Goal: Transaction & Acquisition: Purchase product/service

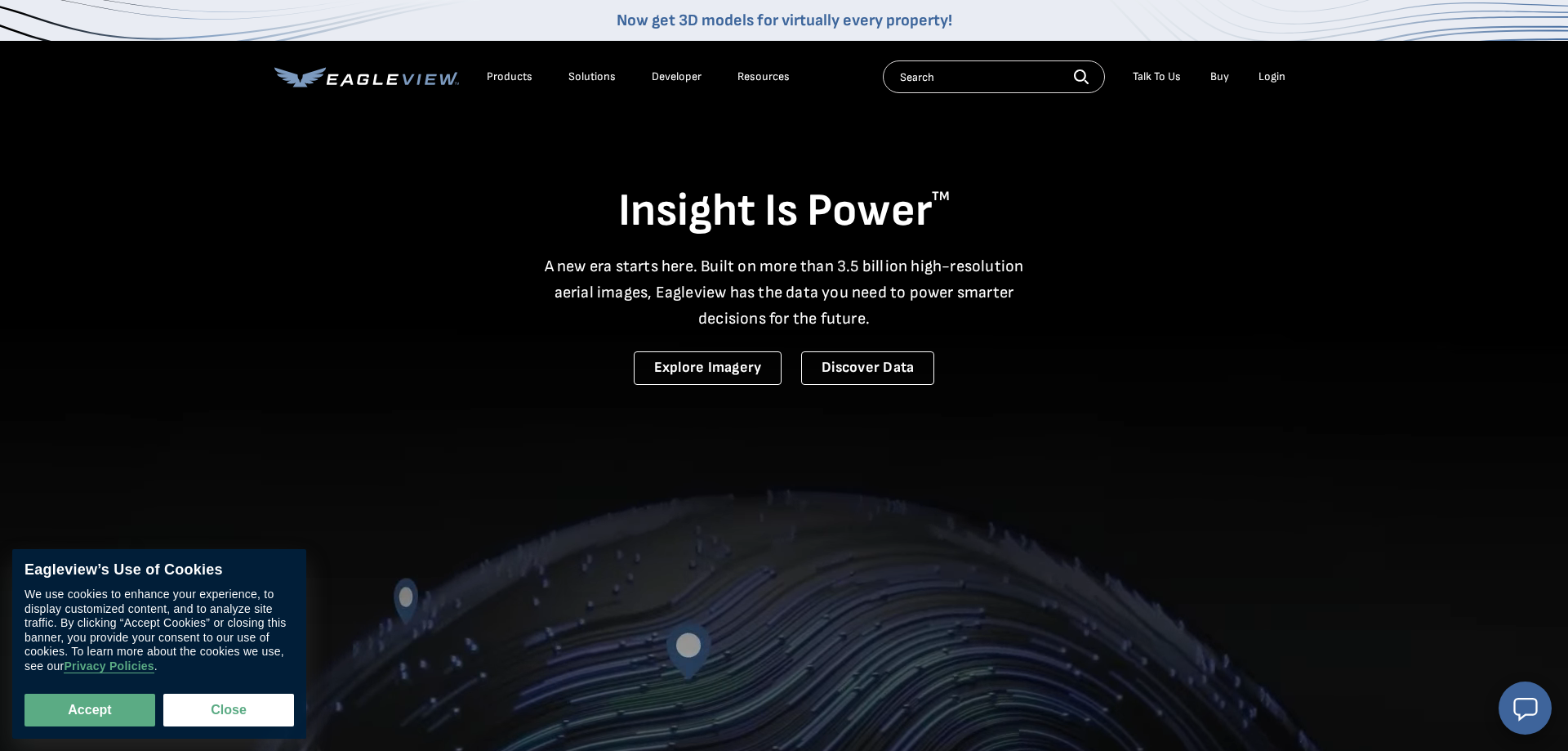
click at [1274, 80] on div "Login" at bounding box center [1271, 76] width 27 height 15
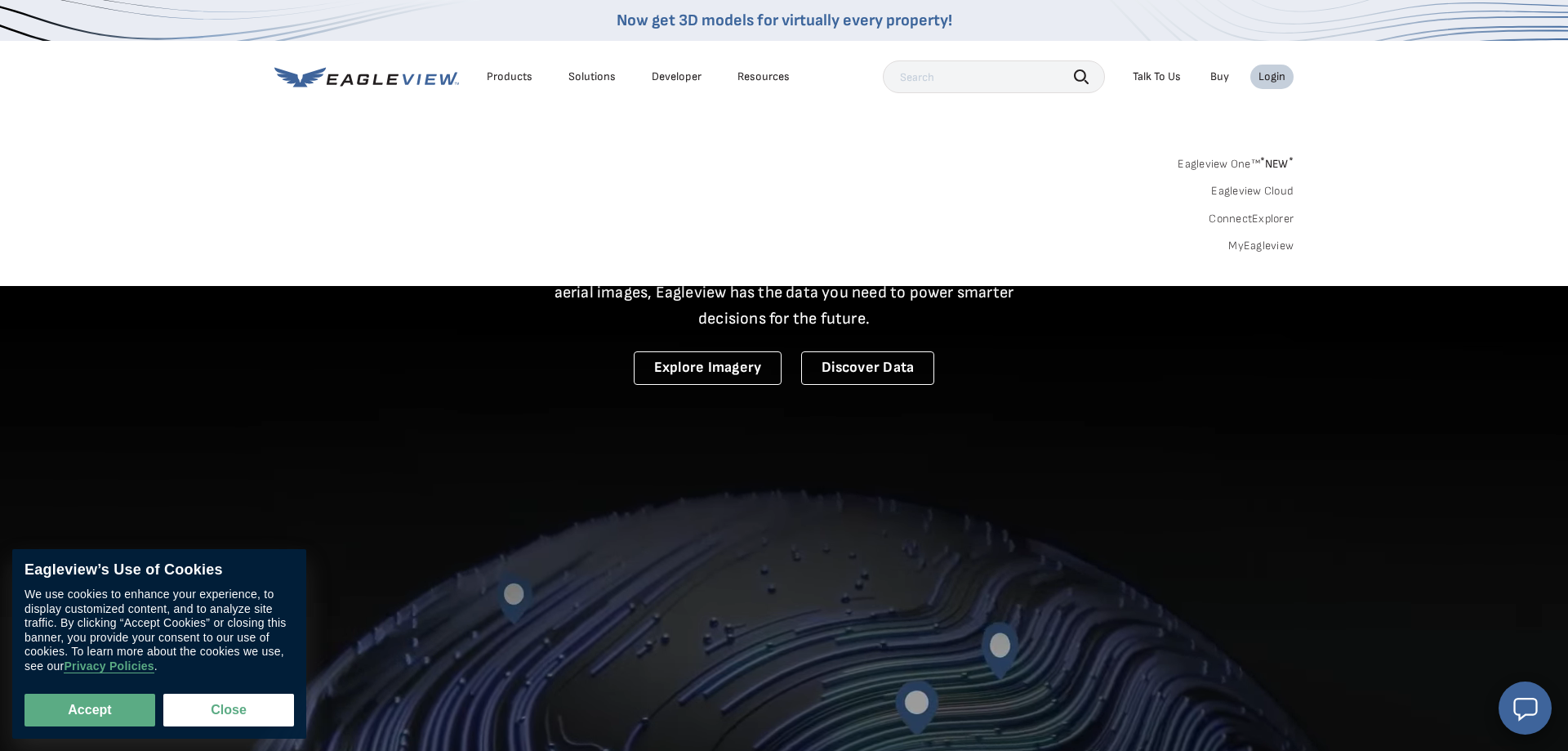
click at [1267, 241] on link "MyEagleview" at bounding box center [1261, 245] width 65 height 15
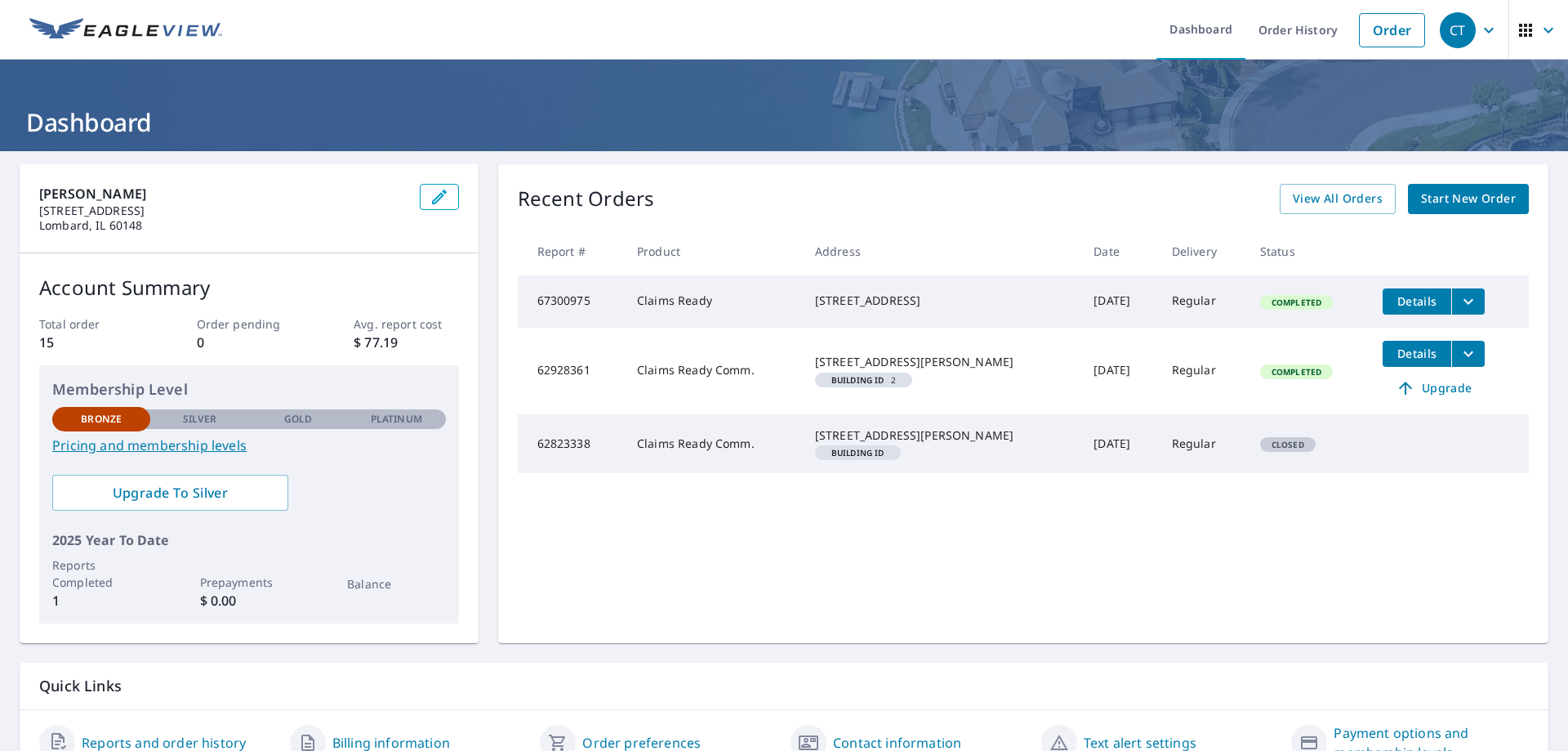
click at [1474, 203] on span "Start New Order" at bounding box center [1469, 199] width 95 height 21
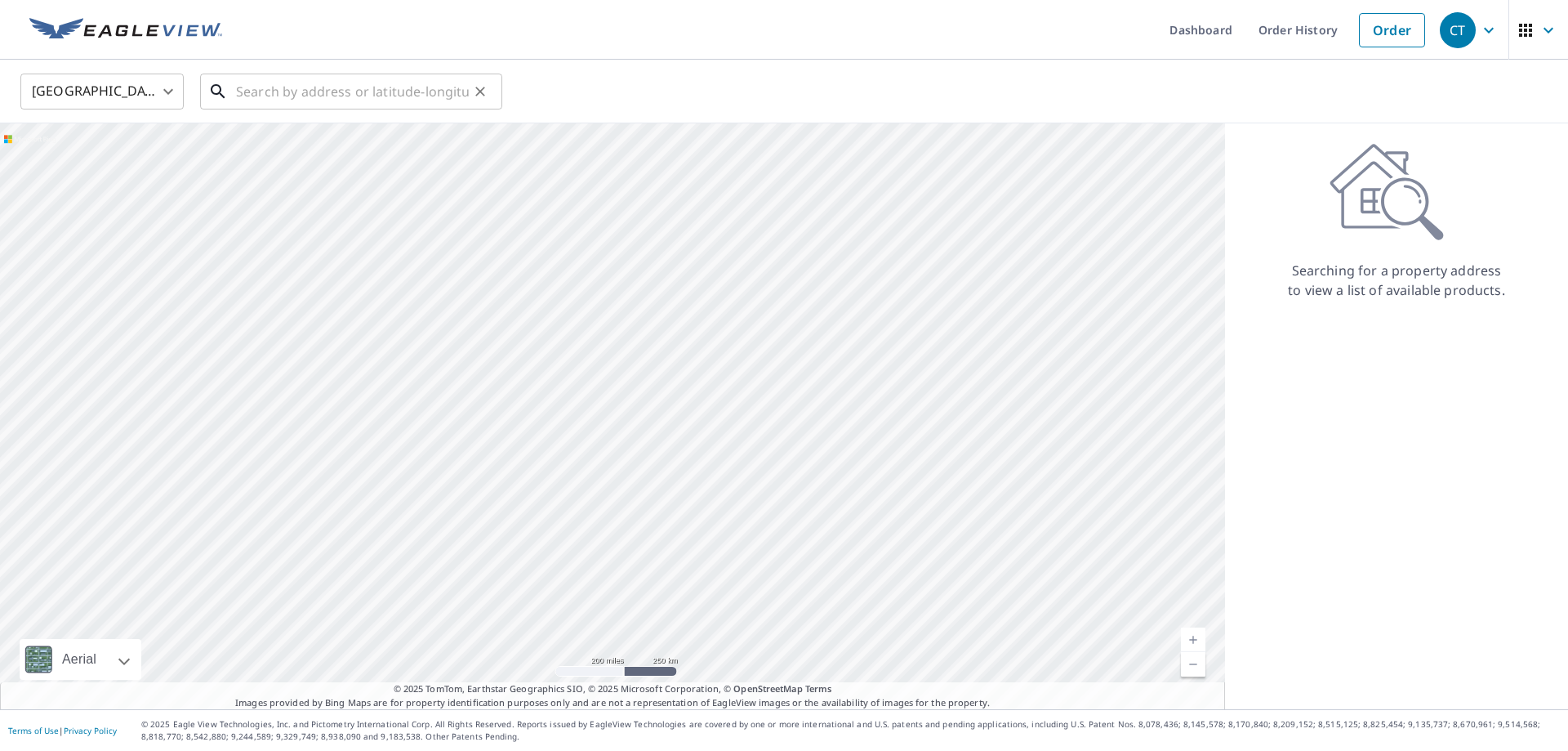
click at [279, 95] on input "text" at bounding box center [352, 91] width 232 height 46
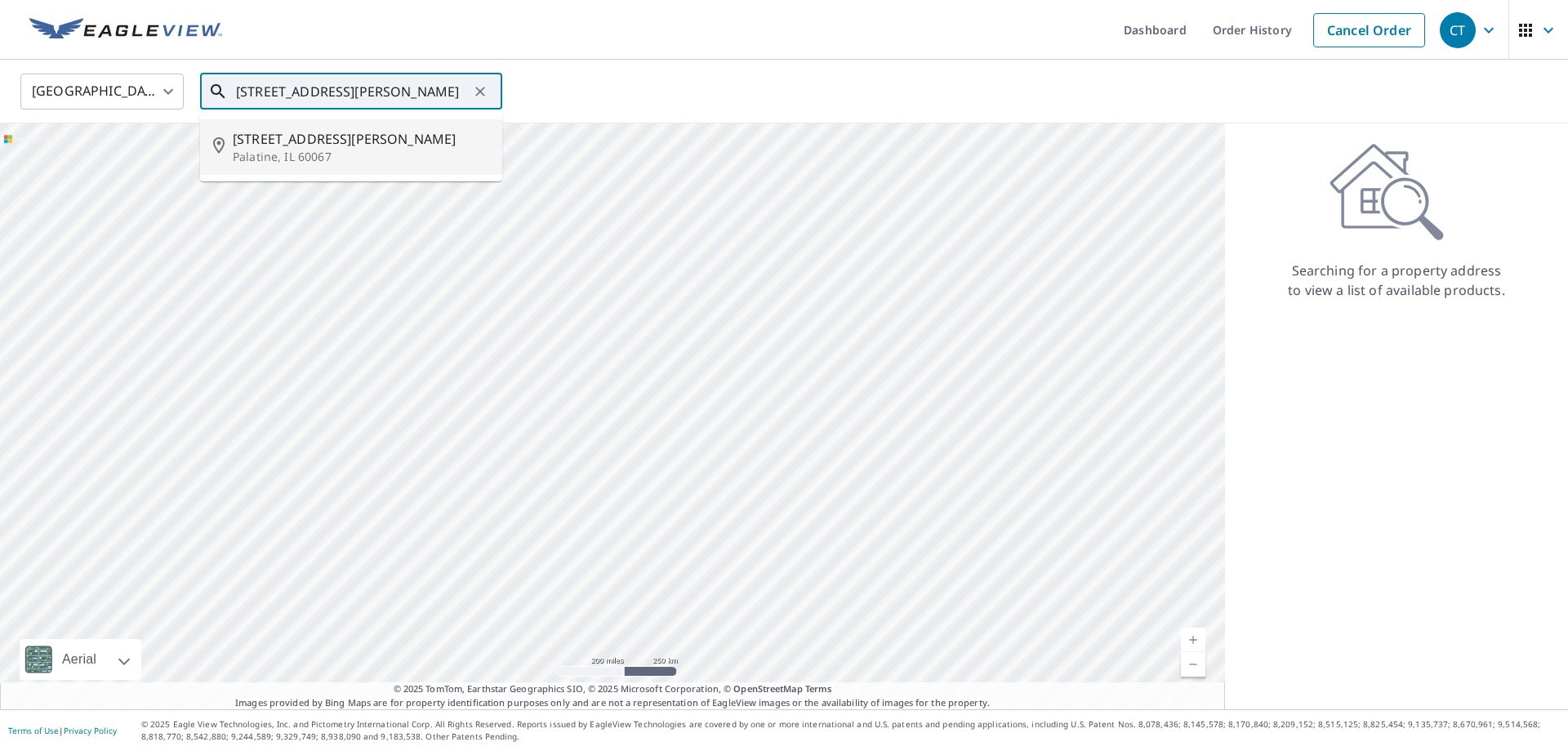
click at [285, 143] on span "[STREET_ADDRESS][PERSON_NAME]" at bounding box center [360, 139] width 256 height 20
type input "[STREET_ADDRESS][PERSON_NAME]"
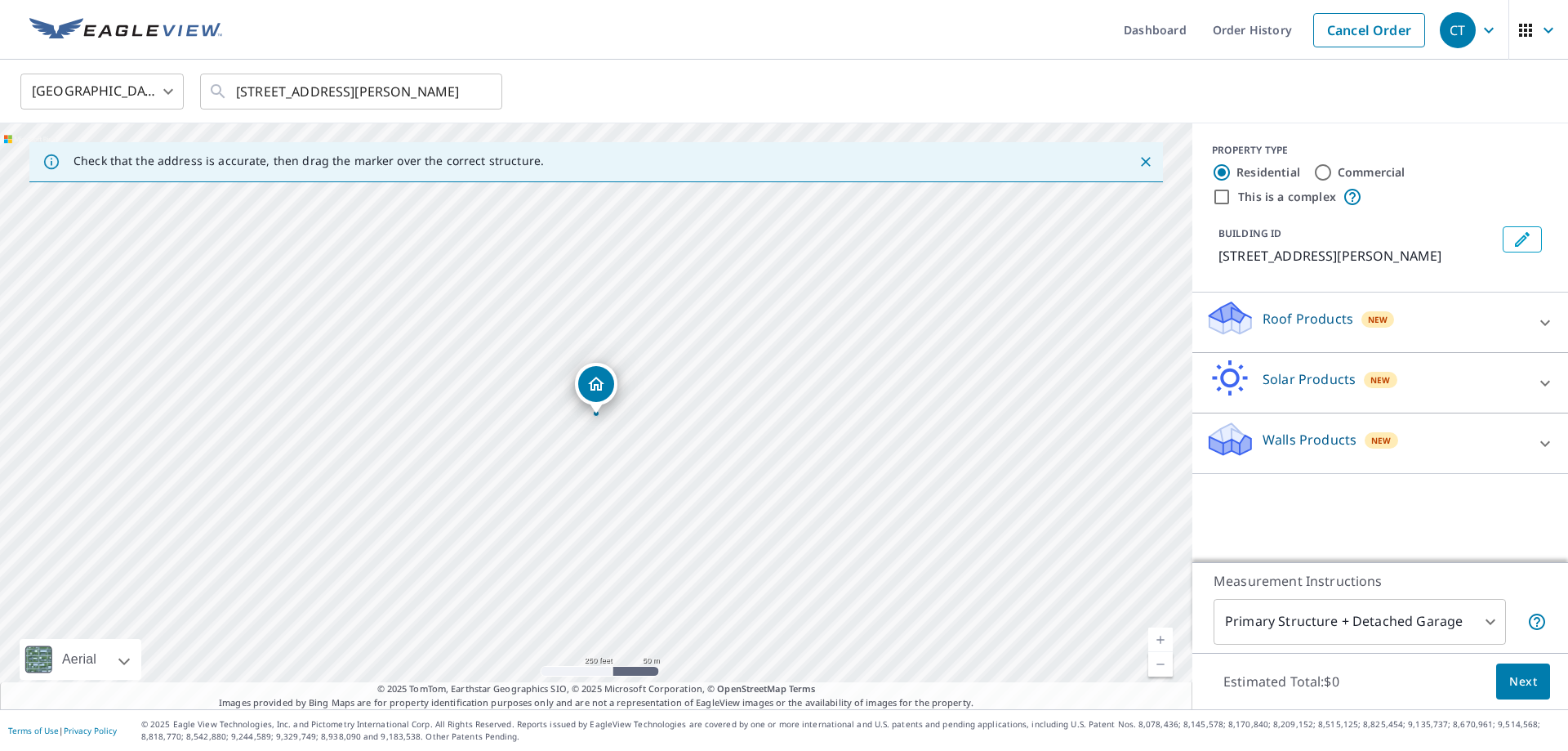
click at [1418, 318] on div "Roof Products New" at bounding box center [1366, 322] width 321 height 47
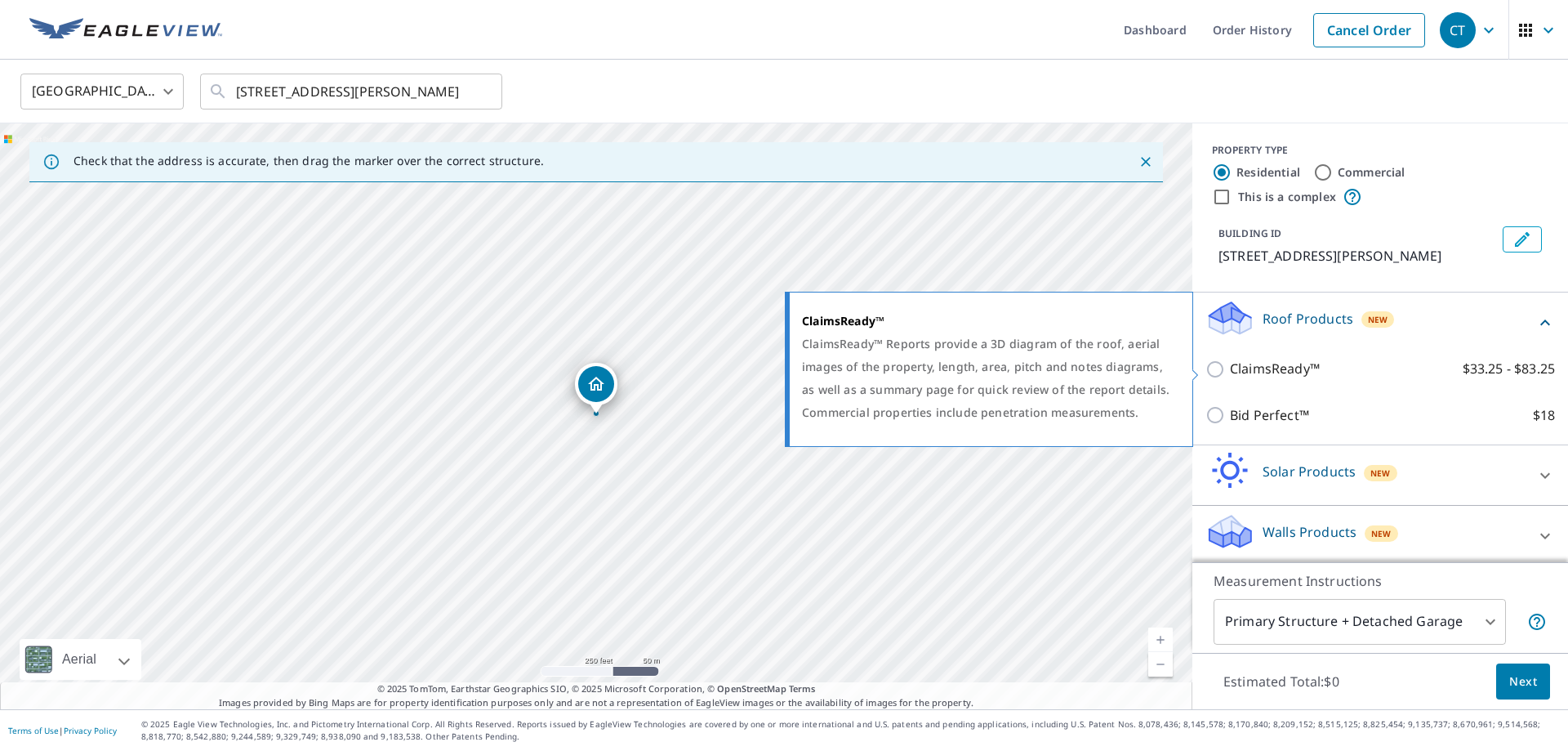
click at [1286, 368] on p "ClaimsReady™" at bounding box center [1274, 368] width 90 height 21
click at [1230, 368] on input "ClaimsReady™ $33.25 - $83.25" at bounding box center [1218, 369] width 25 height 20
checkbox input "true"
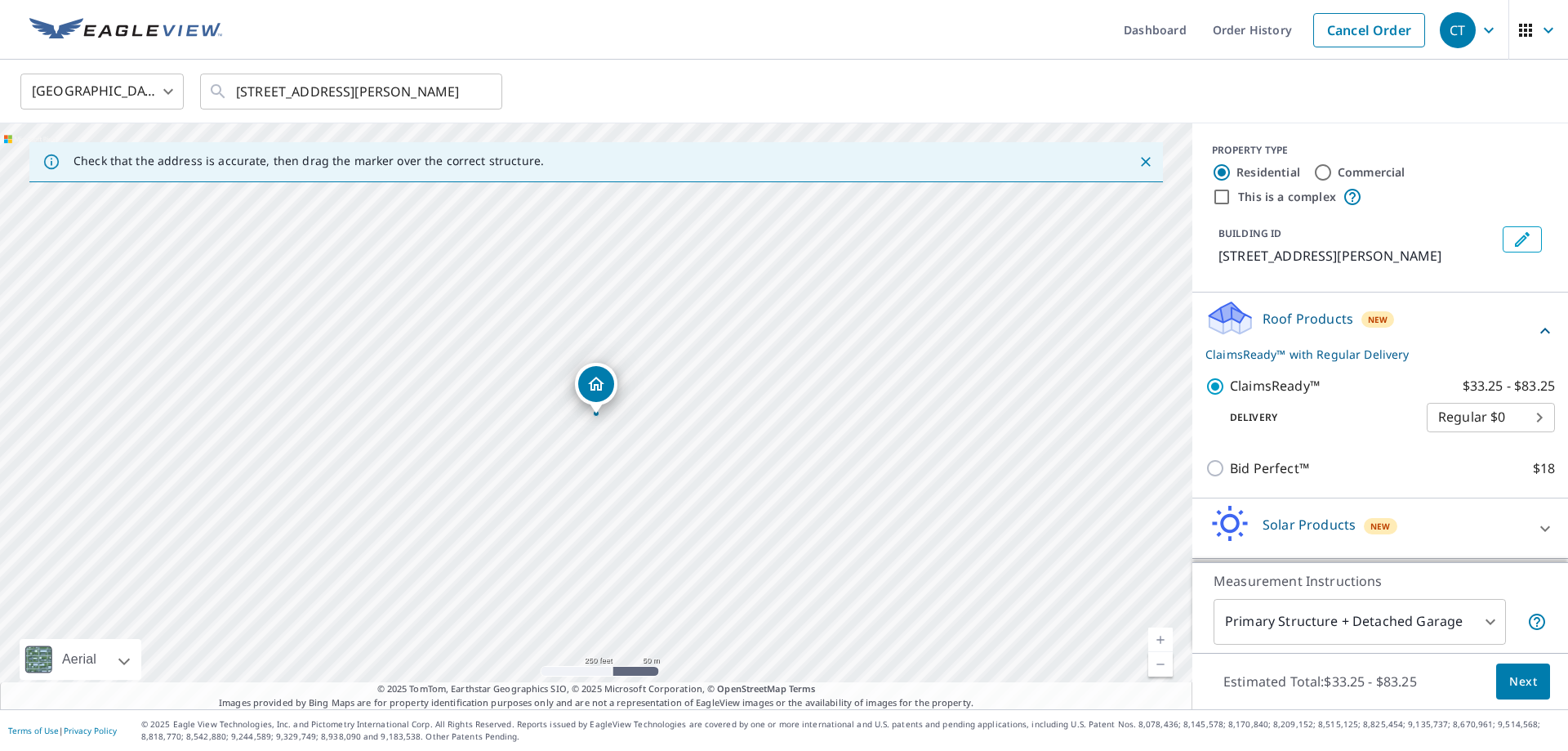
scroll to position [58, 0]
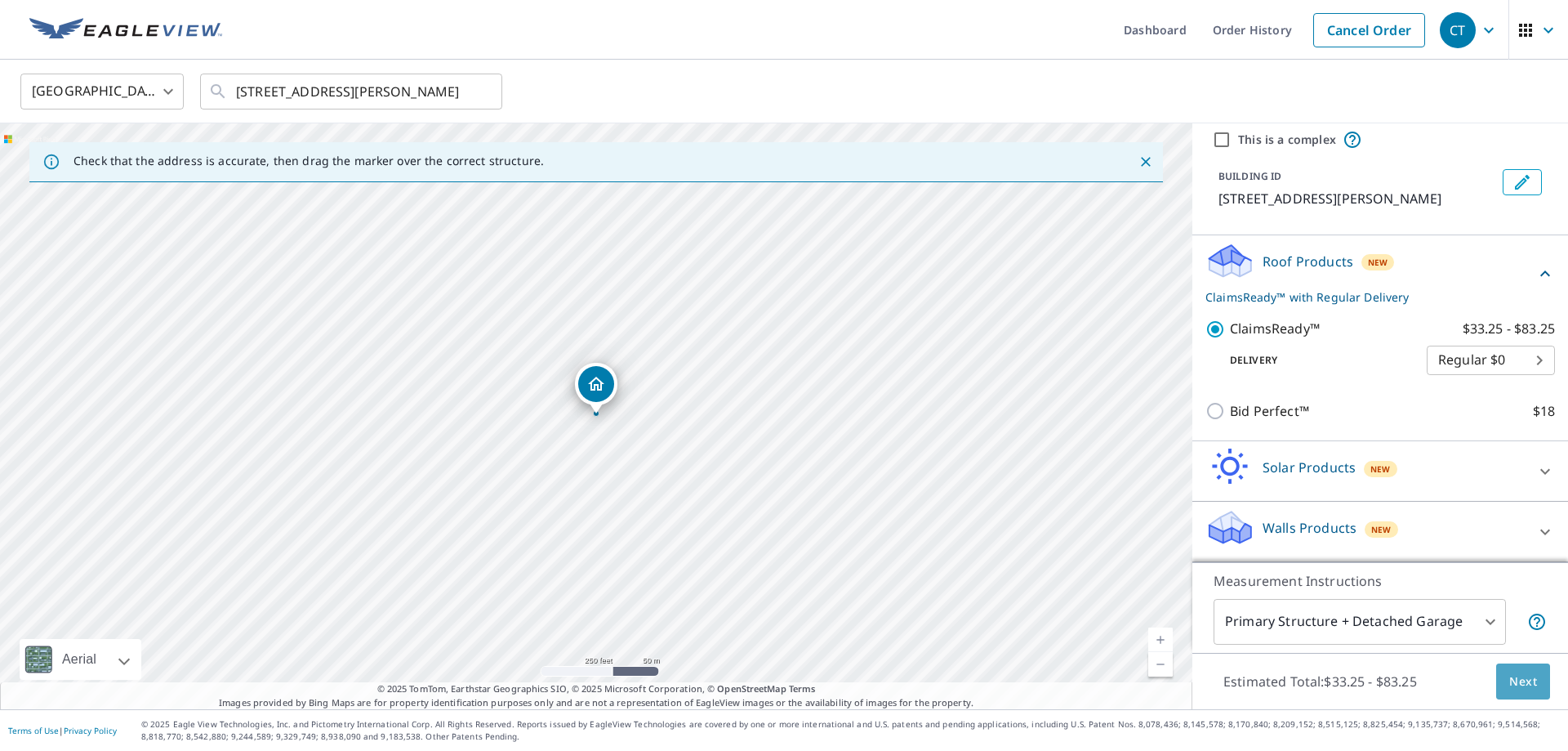
click at [1527, 682] on span "Next" at bounding box center [1523, 682] width 28 height 21
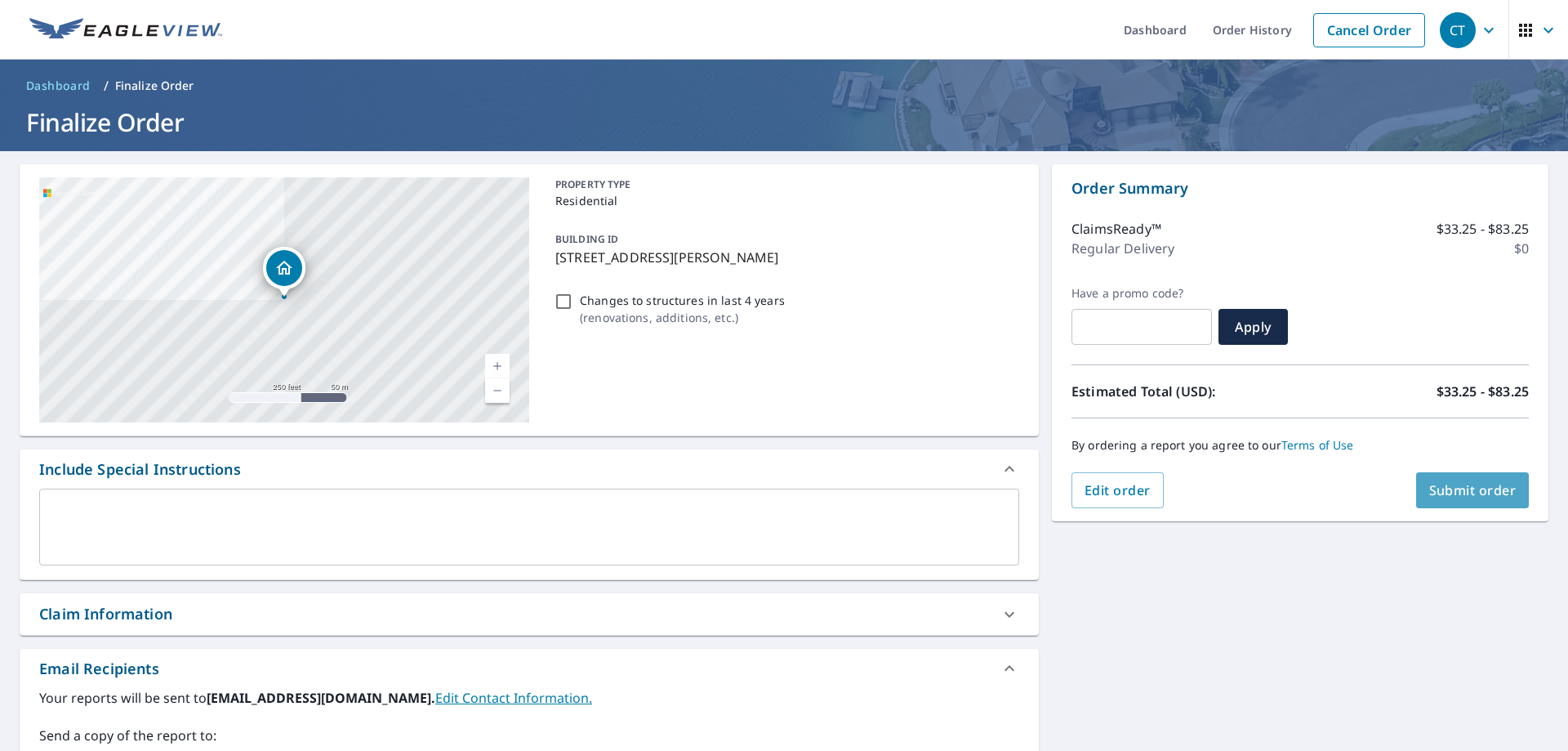
click at [1486, 490] on span "Submit order" at bounding box center [1473, 490] width 87 height 18
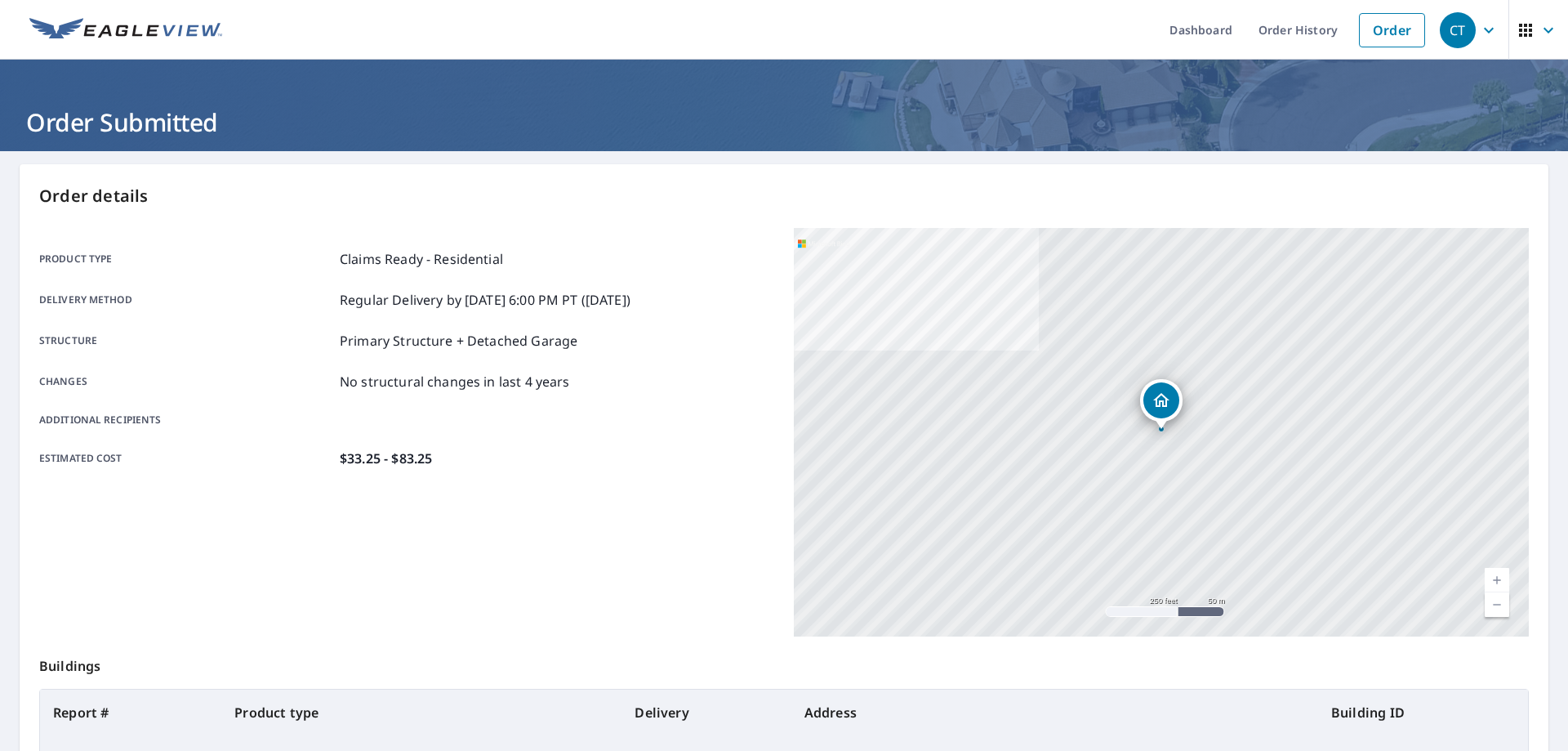
click at [573, 450] on div "Estimated cost $33.25 - $83.25" at bounding box center [407, 458] width 735 height 20
click at [1322, 40] on link "Order History" at bounding box center [1298, 30] width 106 height 59
